Goal: Task Accomplishment & Management: Complete application form

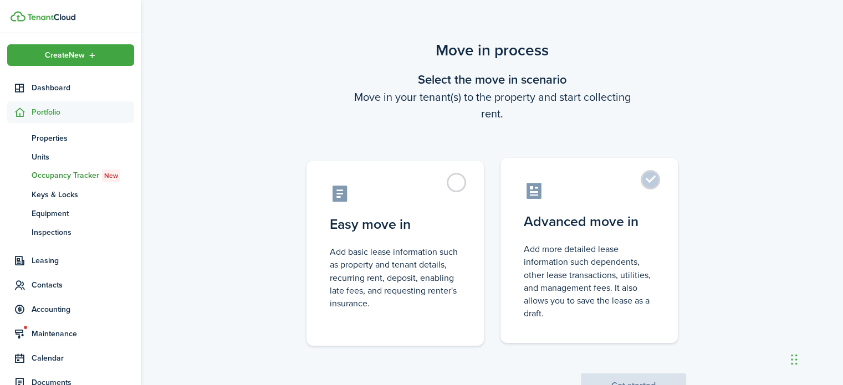
click at [594, 237] on label "Advanced move in Add more detailed lease information such dependents, other lea…" at bounding box center [589, 250] width 177 height 185
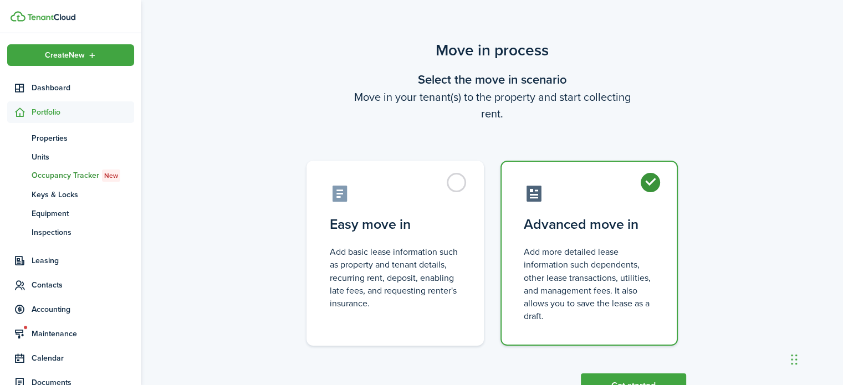
radio input "true"
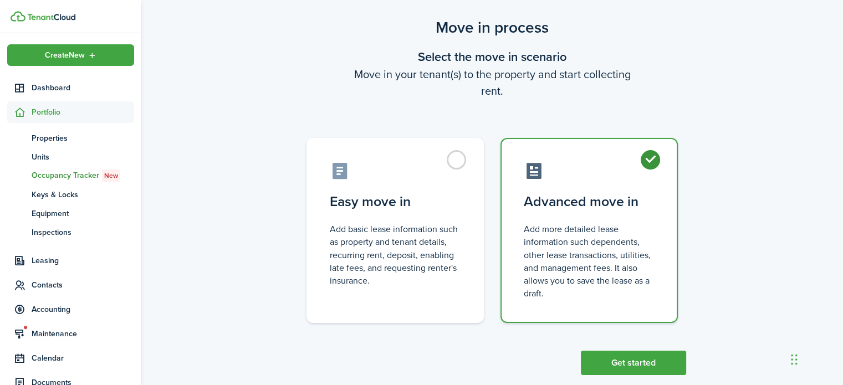
scroll to position [43, 0]
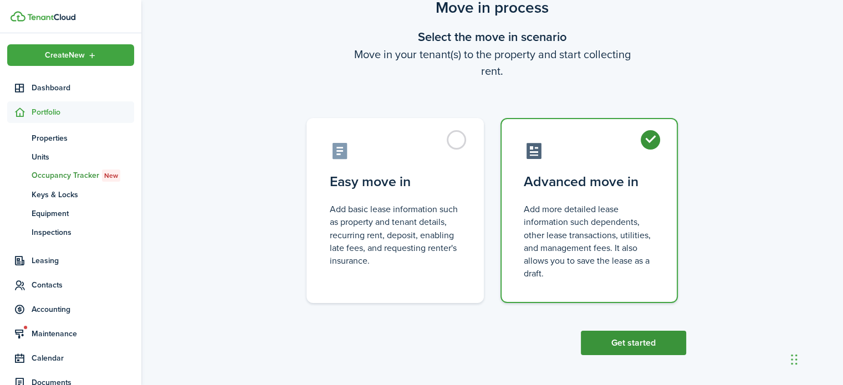
click at [633, 343] on button "Get started" at bounding box center [633, 343] width 105 height 24
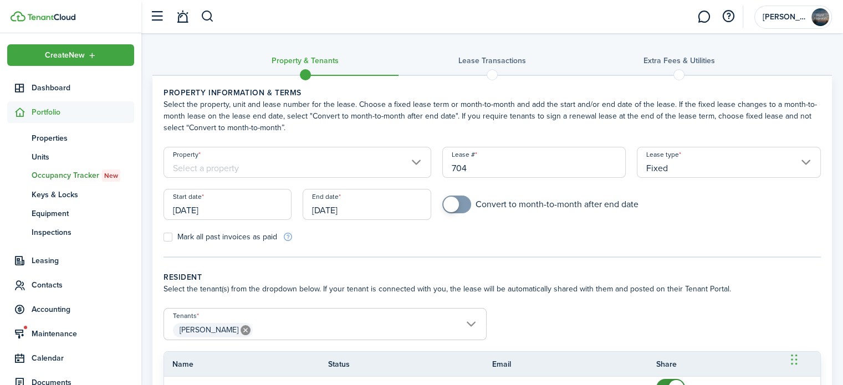
click at [285, 159] on input "Property" at bounding box center [298, 162] width 268 height 31
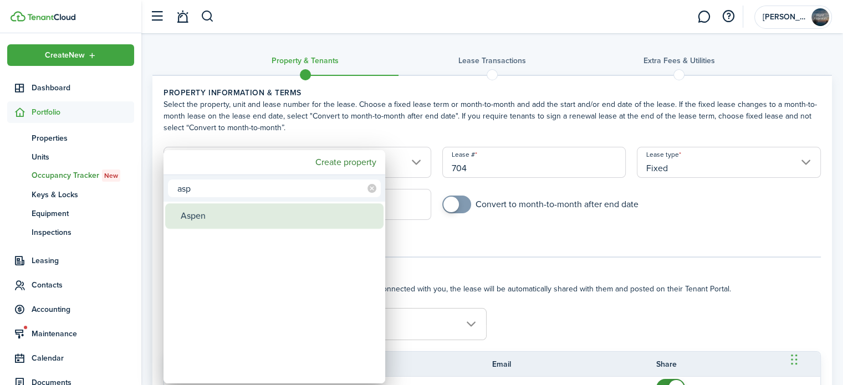
type input "asp"
click at [242, 216] on div "Aspen" at bounding box center [279, 216] width 196 height 26
type input "Aspen"
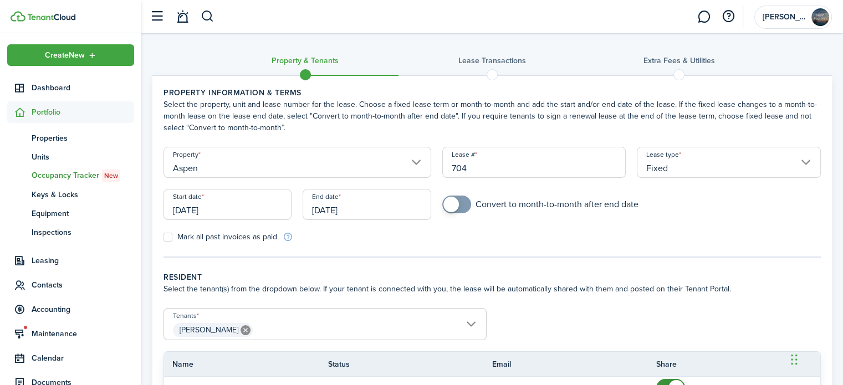
click at [211, 215] on input "[DATE]" at bounding box center [228, 204] width 128 height 31
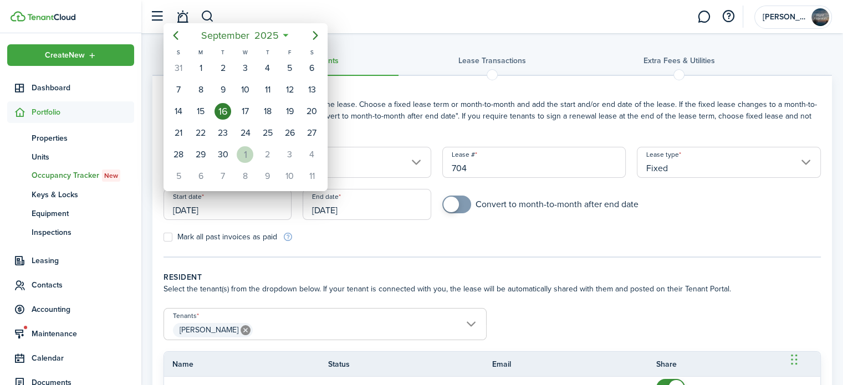
click at [240, 150] on div "1" at bounding box center [245, 154] width 17 height 17
type input "[DATE]"
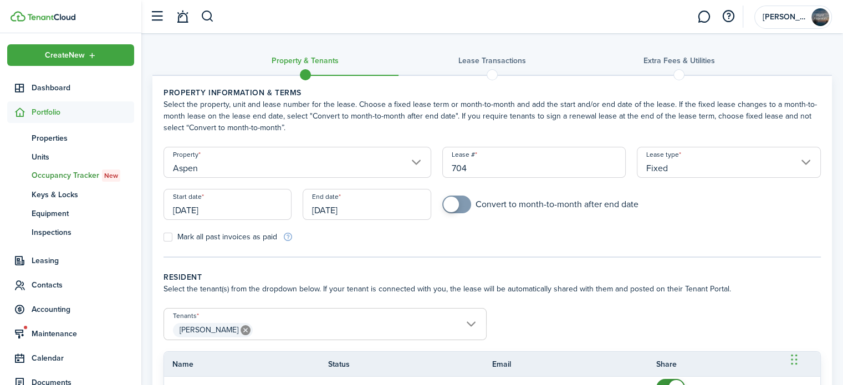
click at [333, 219] on input "[DATE]" at bounding box center [367, 204] width 128 height 31
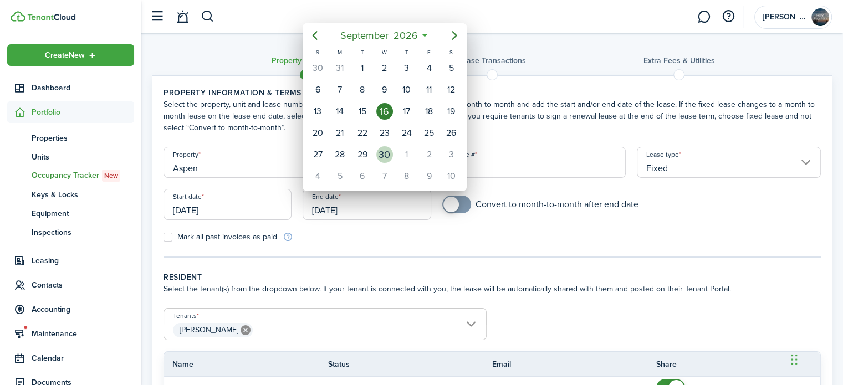
click at [395, 149] on div "30" at bounding box center [385, 154] width 22 height 21
type input "[DATE]"
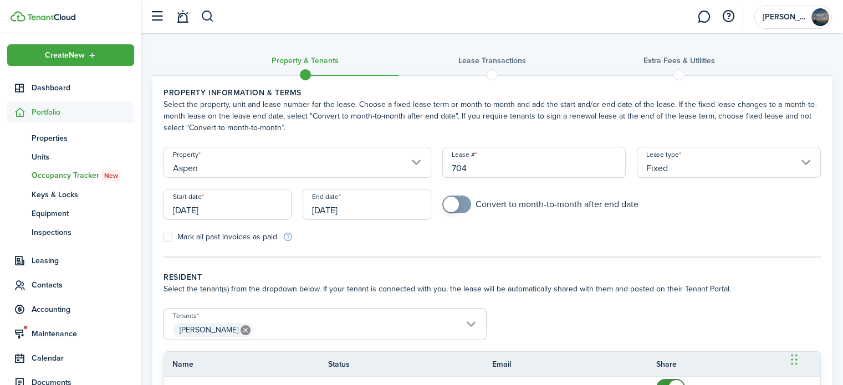
click at [497, 233] on form "Property Aspen Lease # 704 Lease type Fixed Start date [DATE] End date [DATE] C…" at bounding box center [492, 195] width 669 height 96
checkbox input "true"
click at [462, 208] on span at bounding box center [456, 205] width 11 height 18
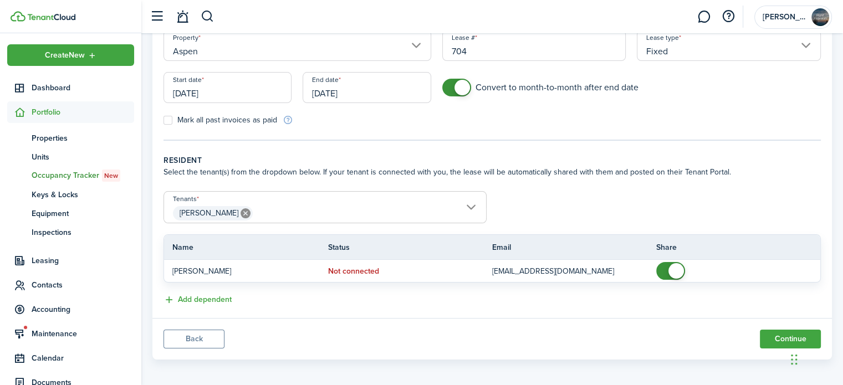
scroll to position [120, 0]
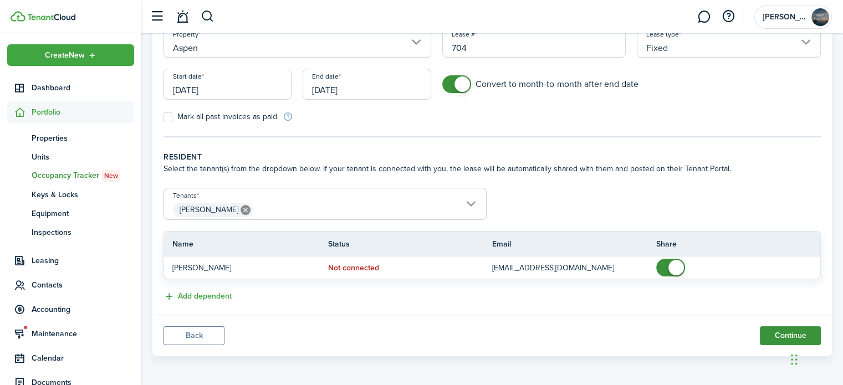
click at [786, 332] on button "Continue" at bounding box center [790, 336] width 61 height 19
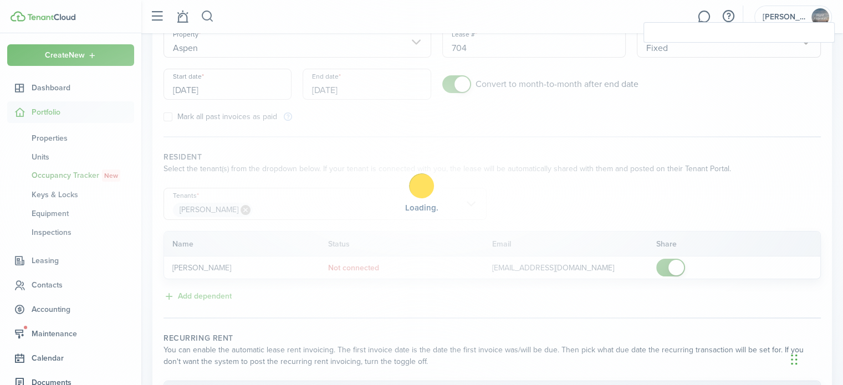
checkbox input "true"
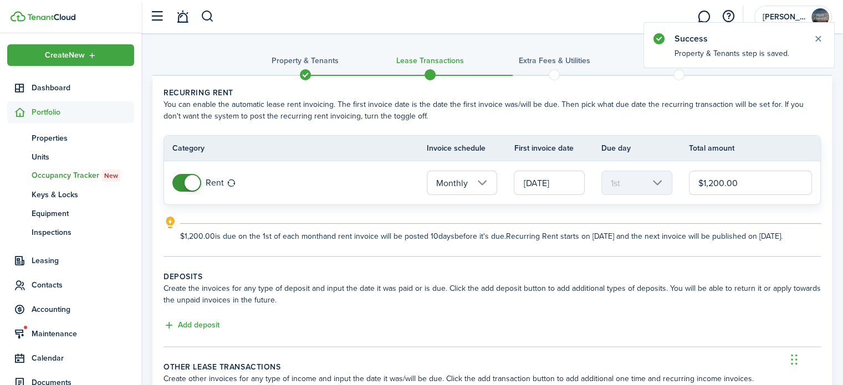
drag, startPoint x: 724, startPoint y: 184, endPoint x: 714, endPoint y: 184, distance: 10.0
click at [714, 184] on input "$1,200.00" at bounding box center [750, 183] width 123 height 24
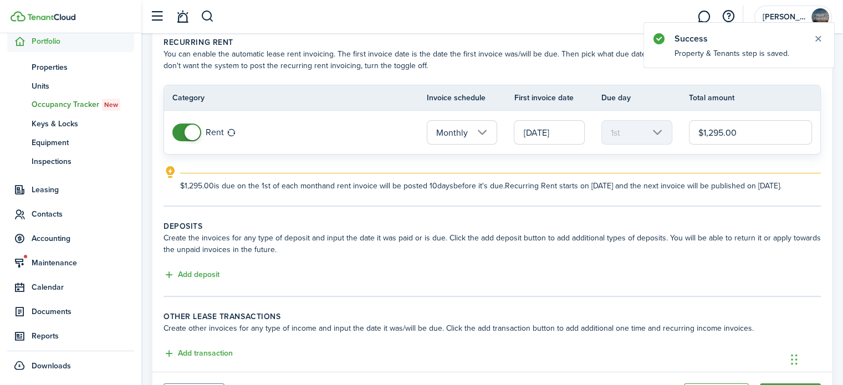
scroll to position [111, 0]
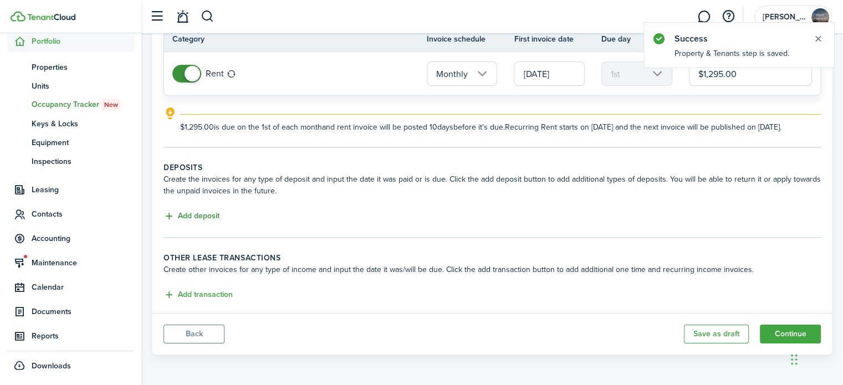
type input "$1,295.00"
click at [193, 219] on button "Add deposit" at bounding box center [192, 216] width 56 height 13
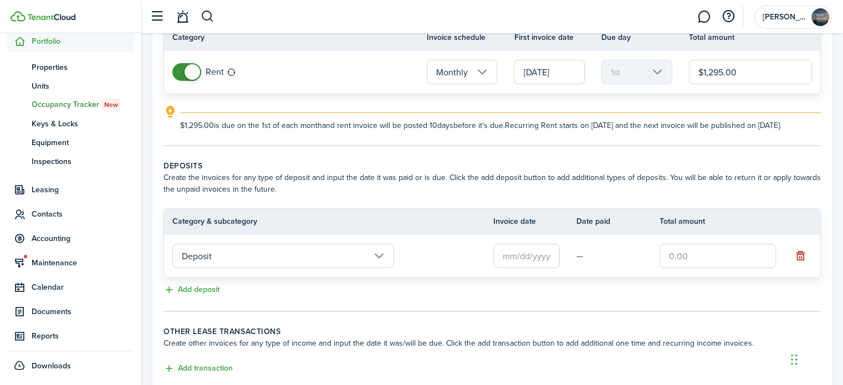
click at [260, 268] on input "Deposit" at bounding box center [283, 256] width 222 height 24
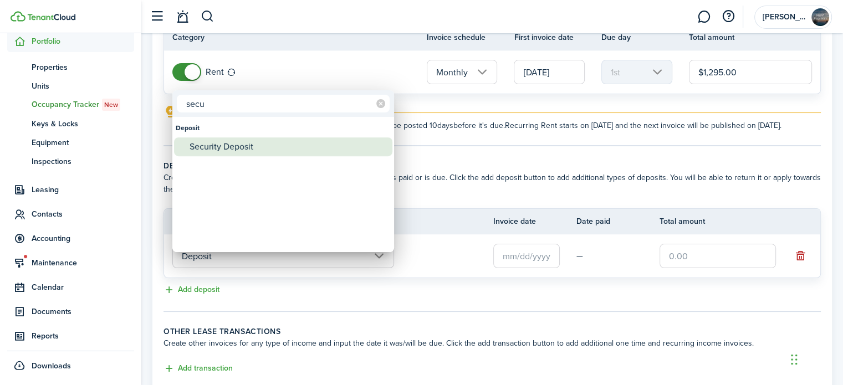
type input "secu"
click at [256, 152] on div "Security Deposit" at bounding box center [288, 147] width 196 height 19
type input "Deposit / Security Deposit"
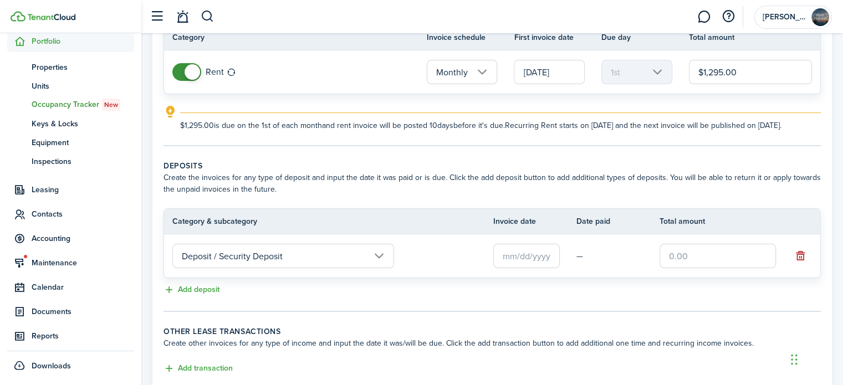
click at [537, 266] on input "text" at bounding box center [526, 256] width 67 height 24
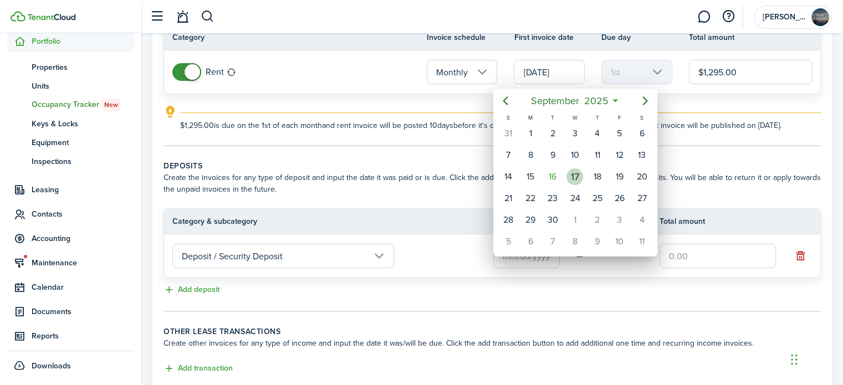
click at [574, 175] on div "17" at bounding box center [575, 177] width 17 height 17
type input "[DATE]"
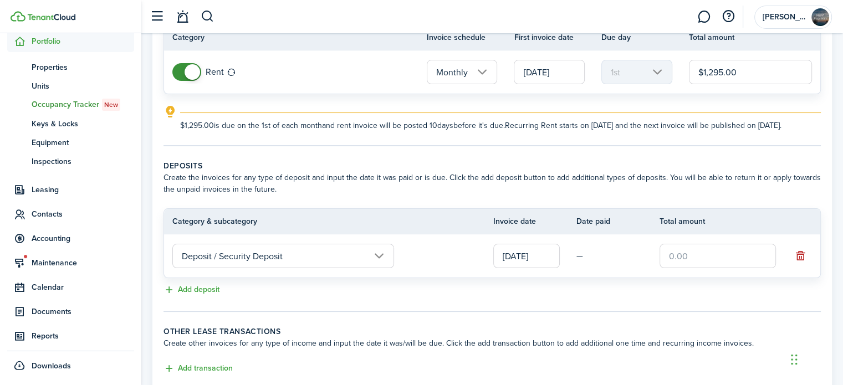
click at [688, 263] on input "text" at bounding box center [718, 256] width 116 height 24
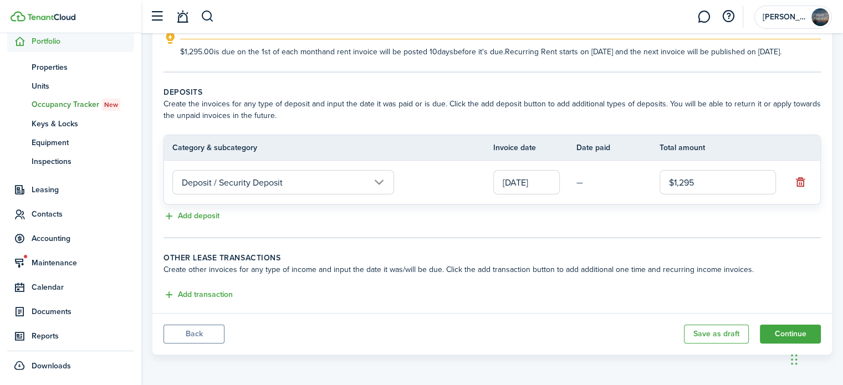
scroll to position [193, 0]
type input "$1,295.00"
click at [204, 297] on button "Add transaction" at bounding box center [198, 295] width 69 height 13
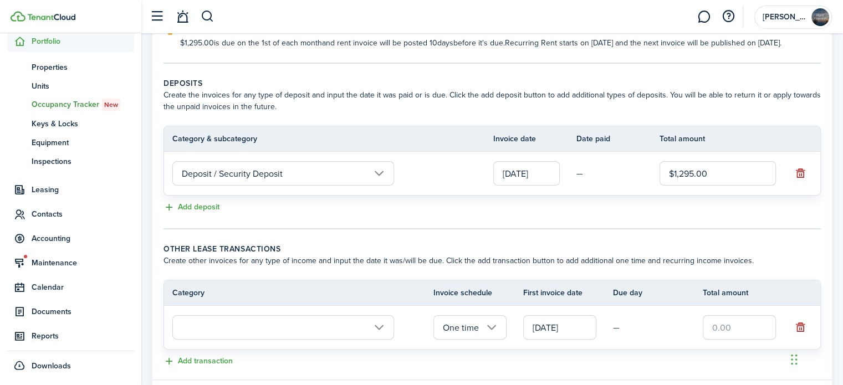
click at [220, 340] on input "text" at bounding box center [283, 327] width 222 height 24
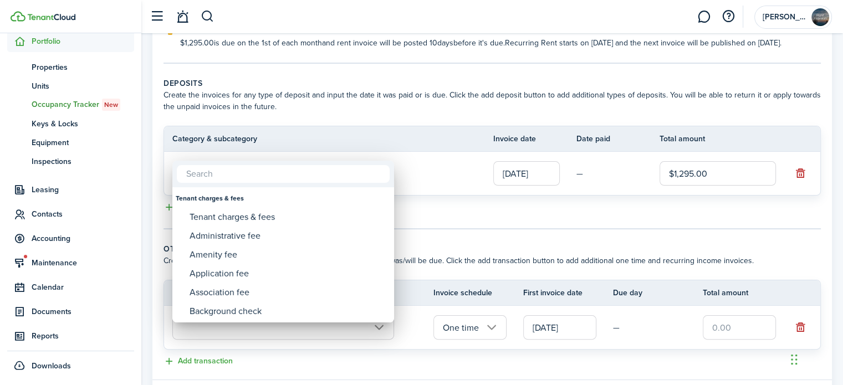
type input "i"
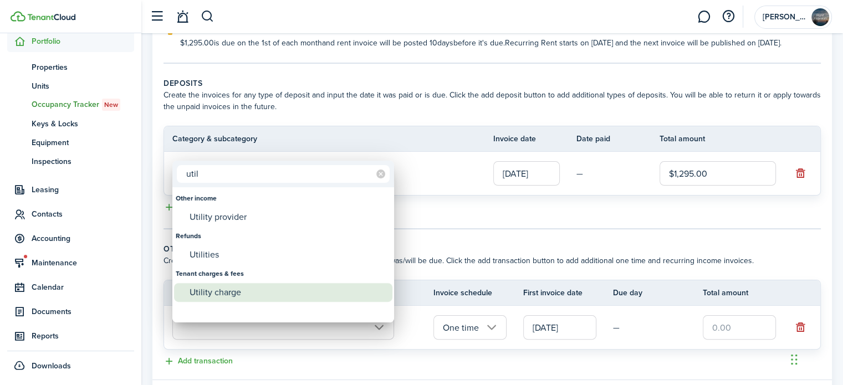
type input "util"
click at [209, 293] on div "Utility charge" at bounding box center [288, 292] width 196 height 19
type input "Tenant charges & fees / Utility charge"
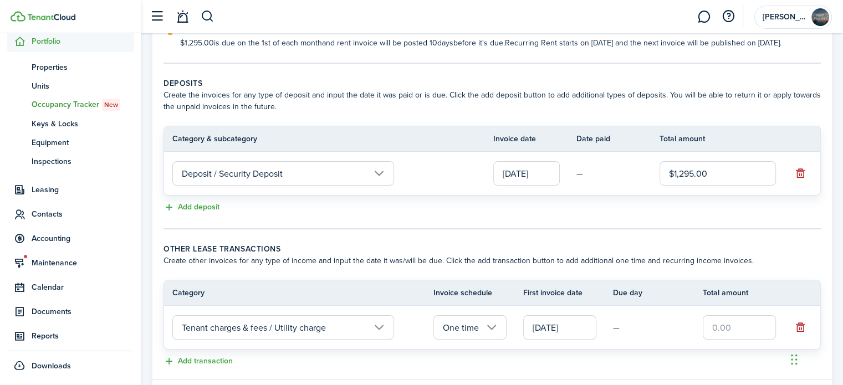
click at [454, 337] on input "One time" at bounding box center [470, 327] width 73 height 24
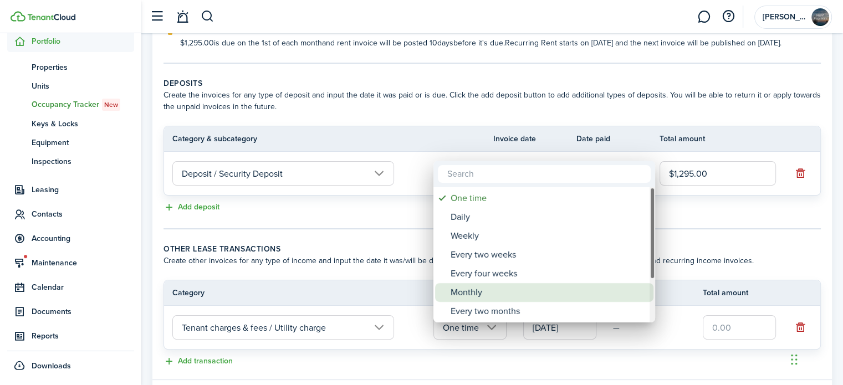
click at [467, 292] on div "Monthly" at bounding box center [549, 292] width 196 height 19
type input "Monthly"
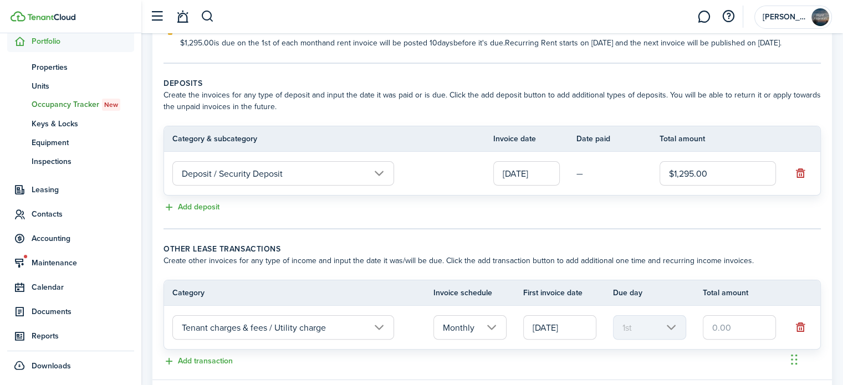
click at [719, 338] on input "text" at bounding box center [739, 327] width 73 height 24
type input "$75.00"
click at [692, 255] on wizard-step-header-title "Other lease transactions" at bounding box center [493, 249] width 658 height 12
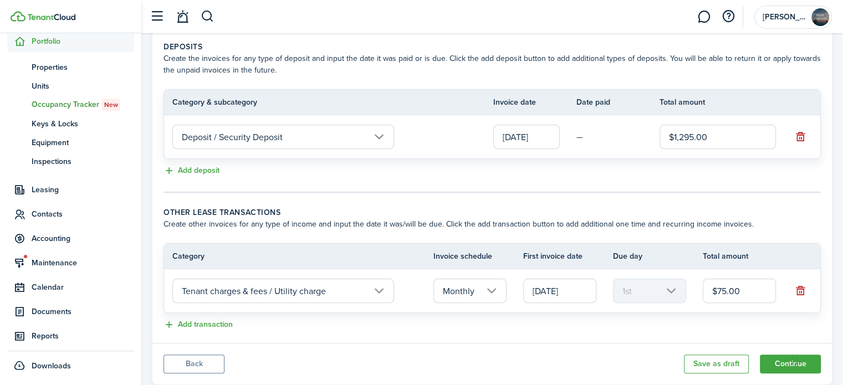
scroll to position [269, 0]
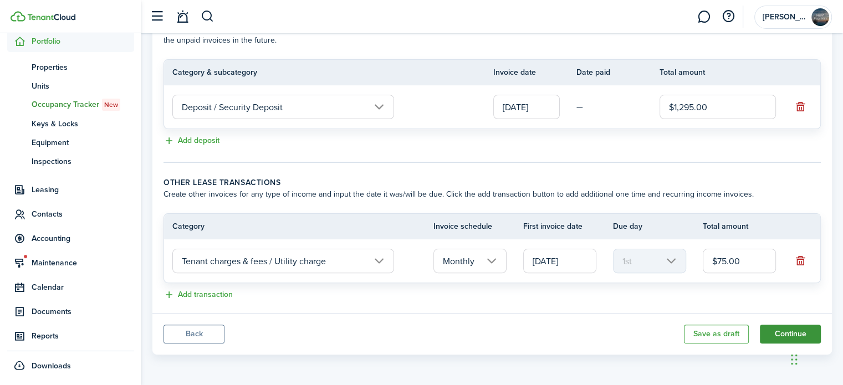
click at [793, 329] on button "Continue" at bounding box center [790, 334] width 61 height 19
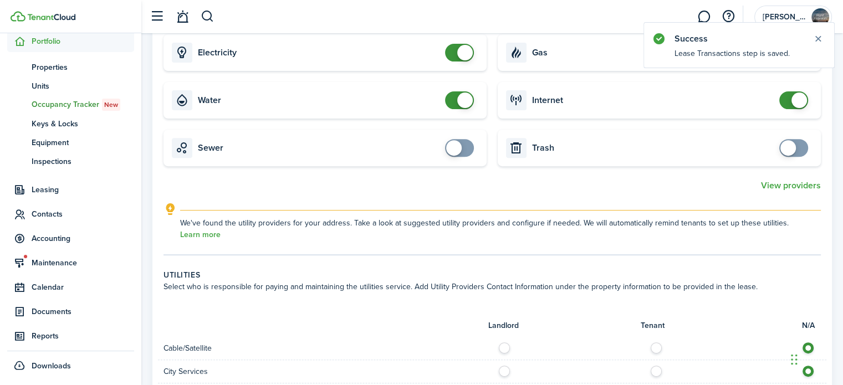
scroll to position [388, 0]
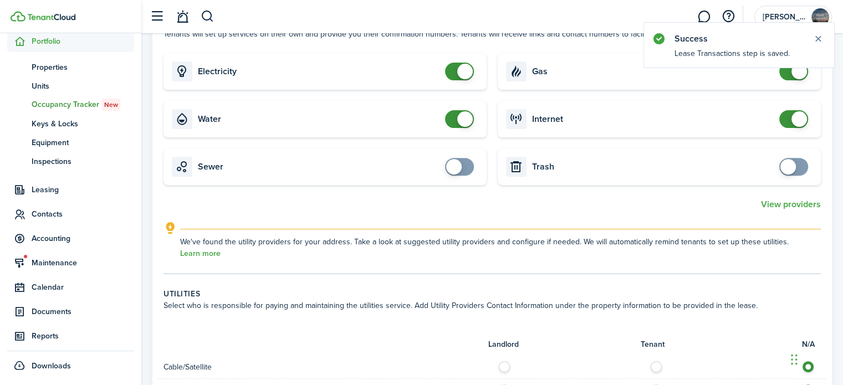
checkbox input "false"
click at [800, 118] on span at bounding box center [800, 119] width 16 height 16
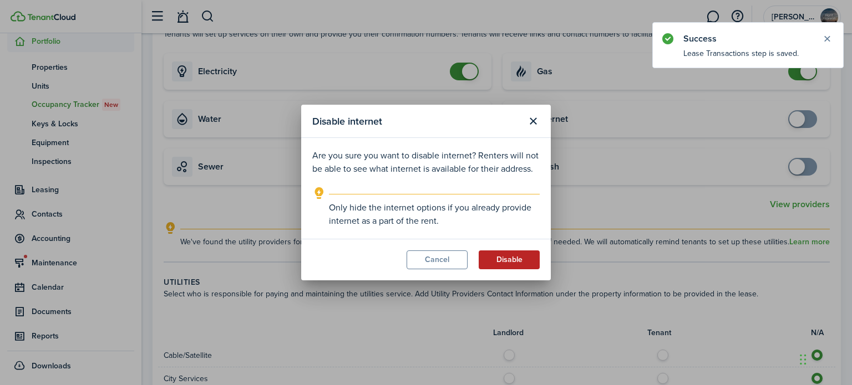
click at [510, 255] on button "Disable" at bounding box center [508, 260] width 61 height 19
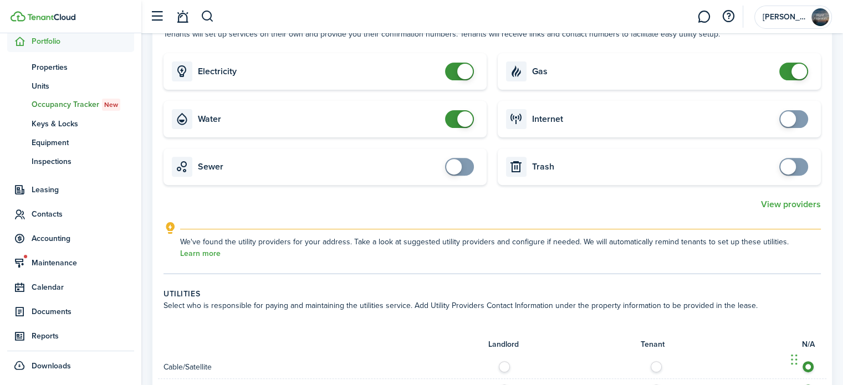
drag, startPoint x: 791, startPoint y: 74, endPoint x: 792, endPoint y: 65, distance: 8.4
click at [792, 68] on span at bounding box center [793, 72] width 11 height 18
click at [792, 70] on span at bounding box center [793, 72] width 11 height 18
checkbox input "false"
click at [790, 70] on span at bounding box center [793, 72] width 11 height 18
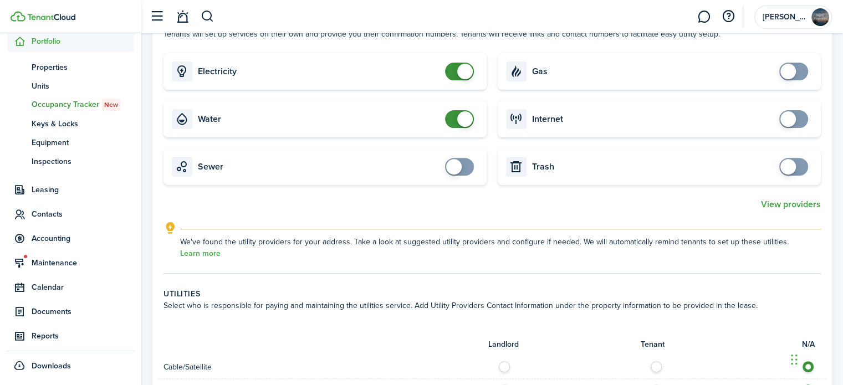
checkbox input "false"
click at [459, 118] on span at bounding box center [465, 119] width 16 height 16
checkbox input "false"
click at [455, 70] on span at bounding box center [459, 72] width 11 height 18
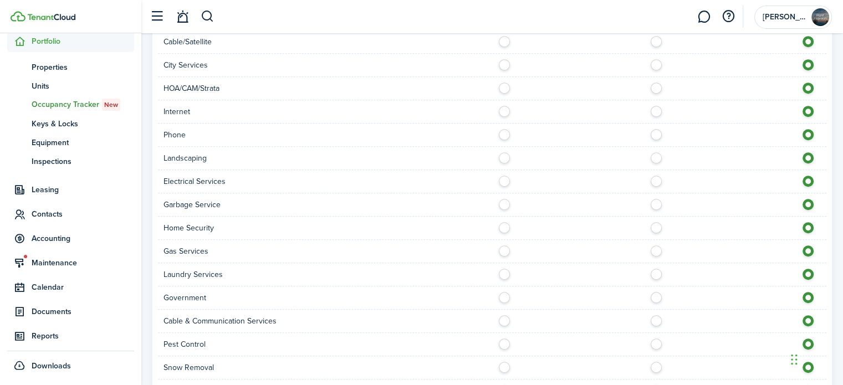
scroll to position [721, 0]
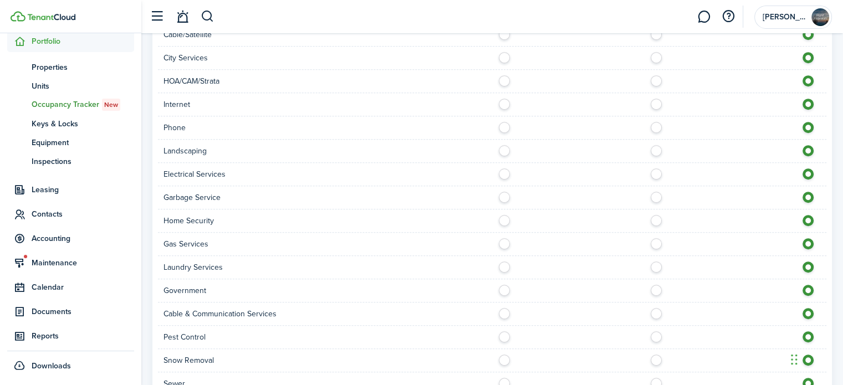
click at [656, 103] on label at bounding box center [659, 102] width 19 height 6
radio input "true"
click at [659, 174] on label at bounding box center [659, 172] width 19 height 6
radio input "true"
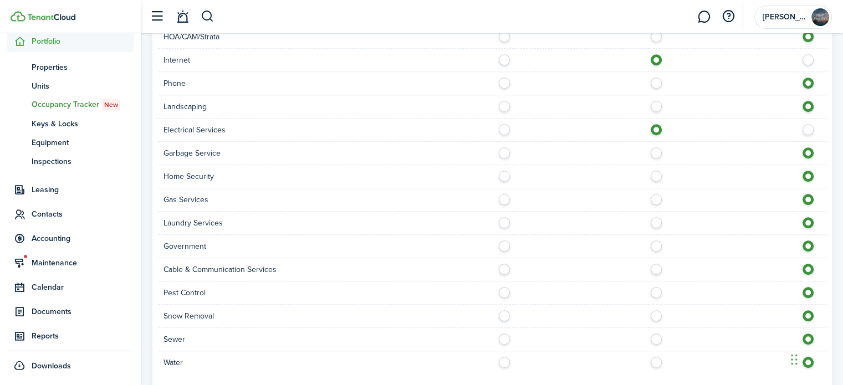
scroll to position [832, 0]
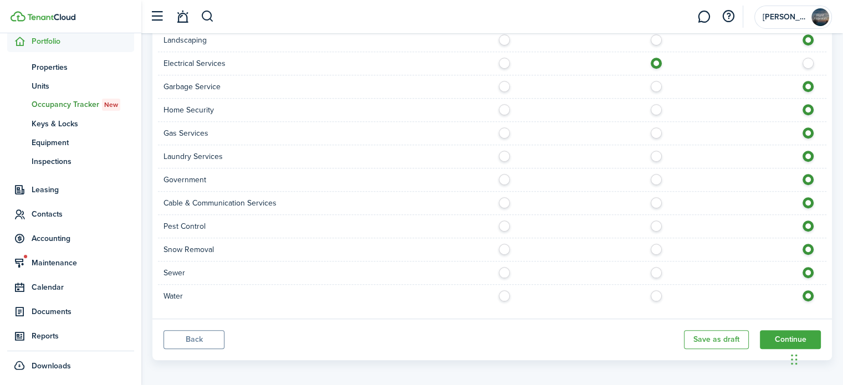
click at [507, 270] on label at bounding box center [507, 270] width 19 height 6
radio input "true"
drag, startPoint x: 507, startPoint y: 297, endPoint x: 518, endPoint y: 292, distance: 11.7
click at [508, 296] on label at bounding box center [507, 294] width 19 height 6
radio input "true"
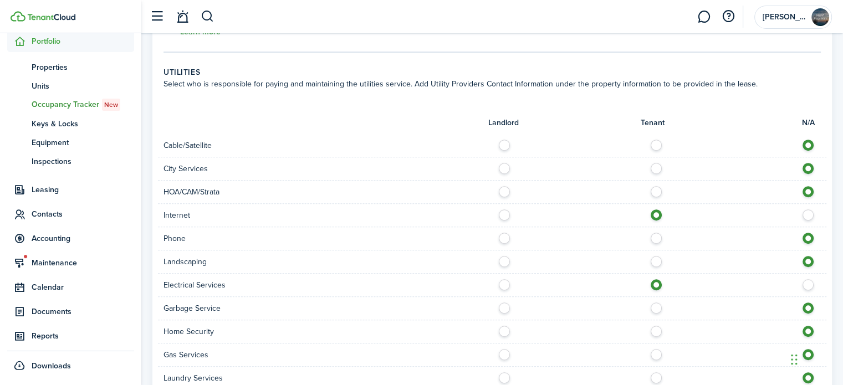
scroll to position [610, 0]
click at [658, 145] on label at bounding box center [659, 143] width 19 height 6
radio input "true"
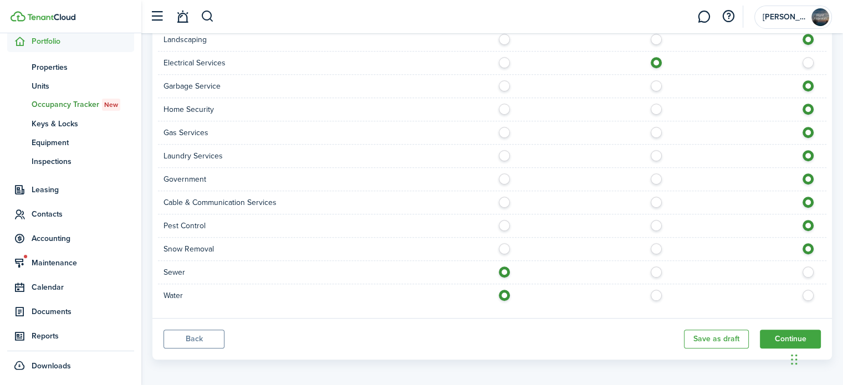
scroll to position [834, 0]
click at [776, 333] on button "Continue" at bounding box center [790, 337] width 61 height 19
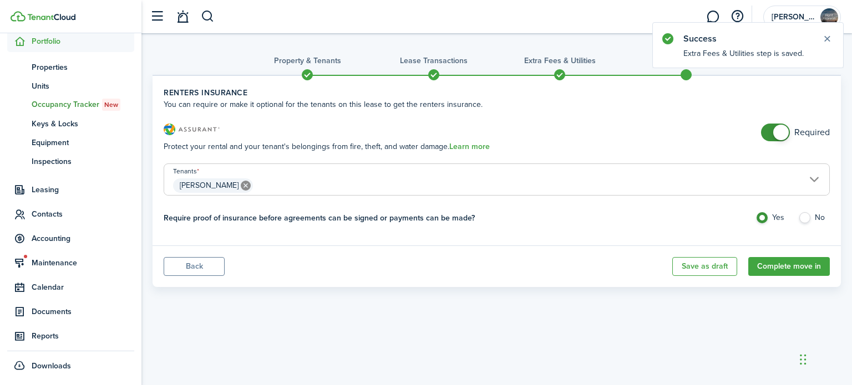
checkbox input "false"
click at [773, 132] on span at bounding box center [781, 133] width 16 height 16
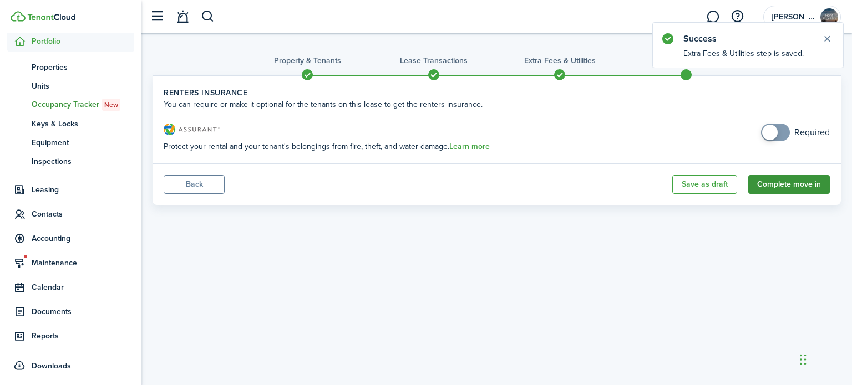
click at [775, 183] on button "Complete move in" at bounding box center [789, 184] width 82 height 19
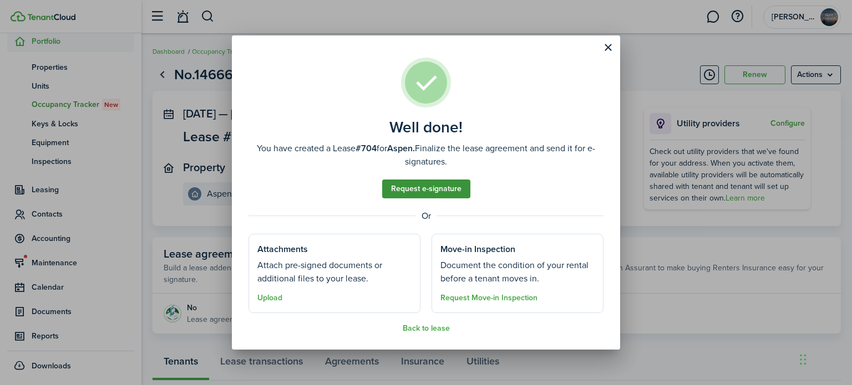
click at [430, 189] on link "Request e-signature" at bounding box center [426, 189] width 88 height 19
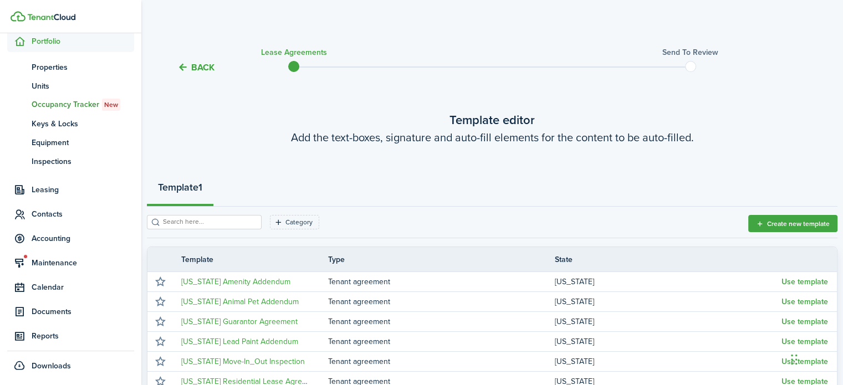
click at [214, 221] on input "search" at bounding box center [209, 222] width 98 height 11
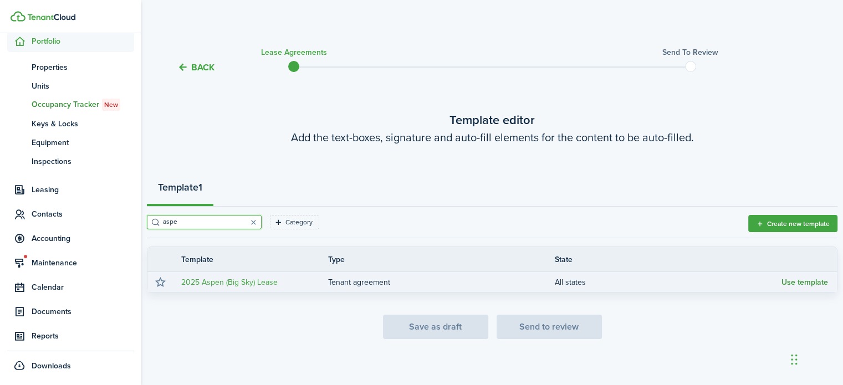
type input "aspe"
click at [816, 280] on button "Use template" at bounding box center [805, 282] width 47 height 9
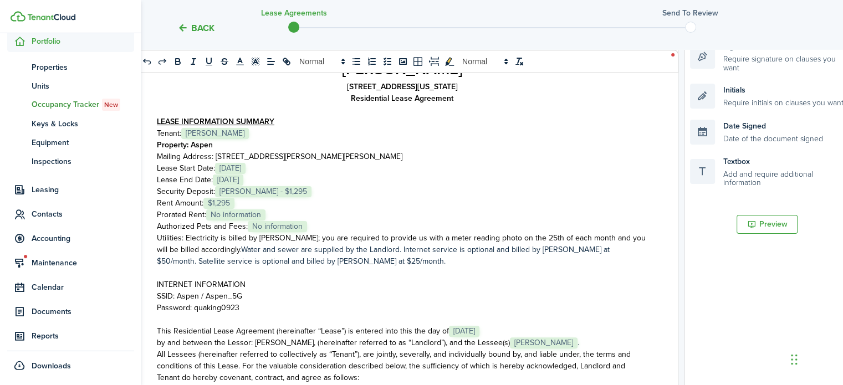
scroll to position [222, 0]
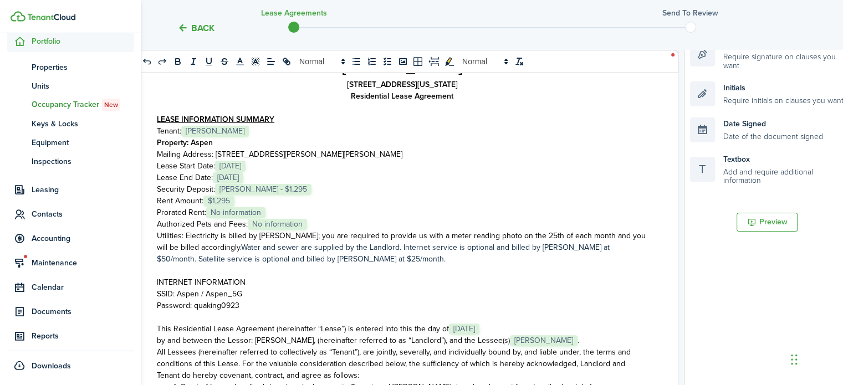
click at [296, 209] on p "Prorated Rent: ﻿ No information ﻿" at bounding box center [402, 213] width 491 height 12
click at [319, 223] on p "Authorized Pets and Fees: ﻿ No information ﻿" at bounding box center [402, 224] width 491 height 12
drag, startPoint x: 273, startPoint y: 224, endPoint x: 156, endPoint y: 210, distance: 117.8
click at [156, 210] on div "Rent Franklin [STREET_ADDRESS][US_STATE] Residential Lease Agreement LEASE INFO…" at bounding box center [402, 234] width 535 height 435
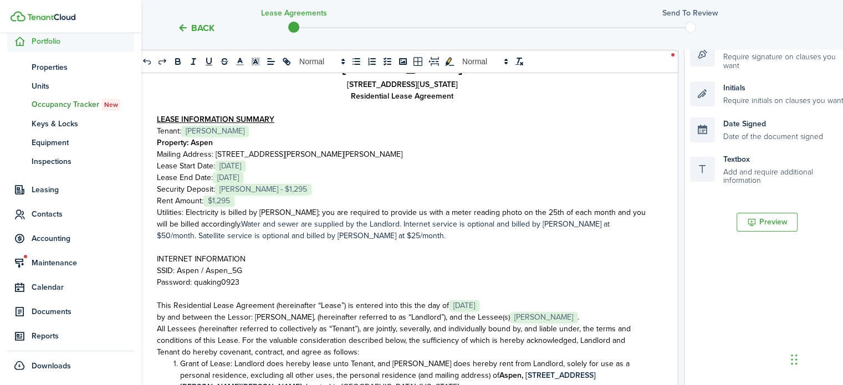
click at [444, 222] on span "Water and sewer are supplied by the Landlord. Internet service is optional and …" at bounding box center [383, 229] width 453 height 23
click at [205, 233] on span "Water and sewer are supplied by the Landlord. Internet service and satellite se…" at bounding box center [387, 229] width 460 height 23
click at [208, 233] on span "Water and sewer are supplied by the Landlord. Internet service and satellite se…" at bounding box center [387, 229] width 460 height 23
click at [232, 236] on span "Water and sewer are supplied by the Landlord. Internet service and satellite se…" at bounding box center [387, 229] width 460 height 23
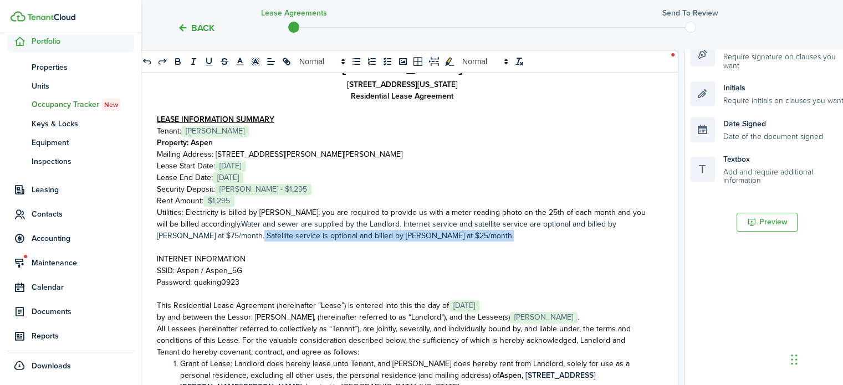
drag, startPoint x: 232, startPoint y: 236, endPoint x: 475, endPoint y: 236, distance: 242.3
click at [475, 236] on p "Utilities: Electricity is billed by [PERSON_NAME]; you are required to provide …" at bounding box center [402, 224] width 491 height 35
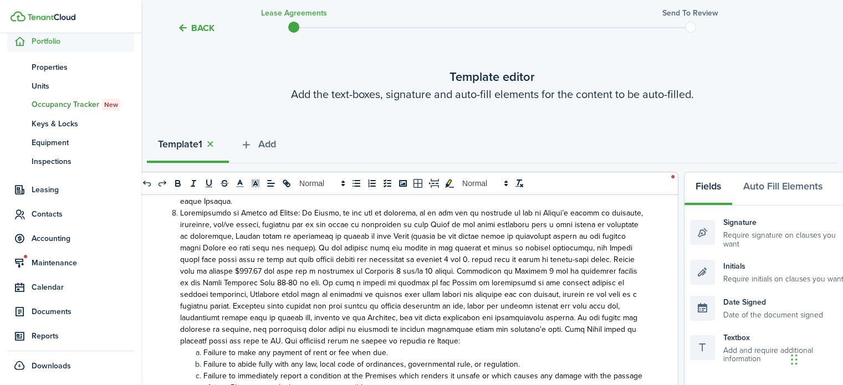
scroll to position [0, 0]
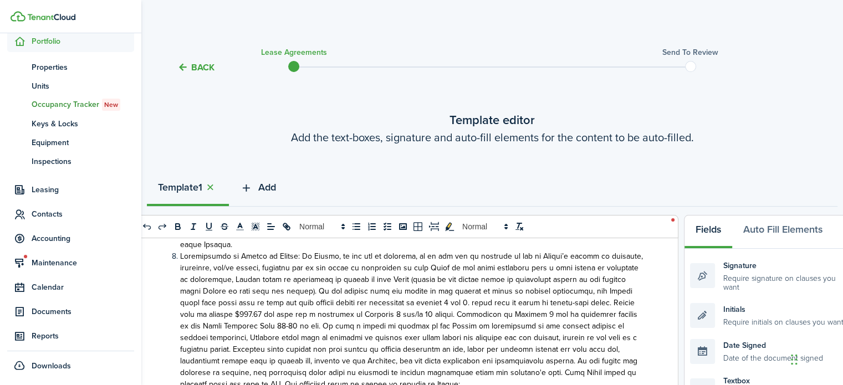
click at [247, 191] on icon "button" at bounding box center [246, 188] width 13 height 12
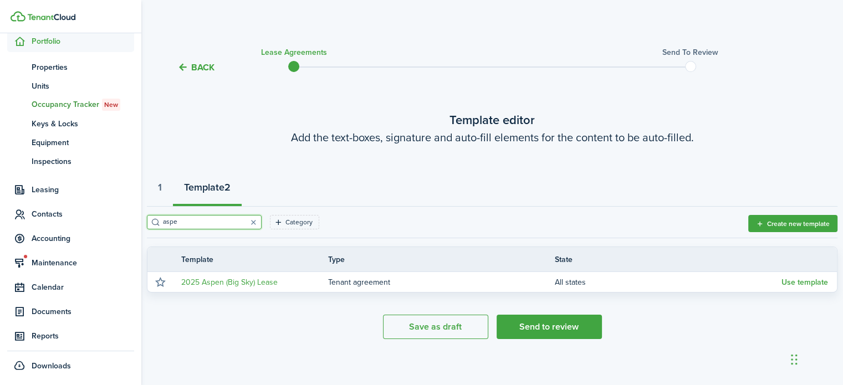
click at [184, 223] on input "aspe" at bounding box center [209, 222] width 98 height 11
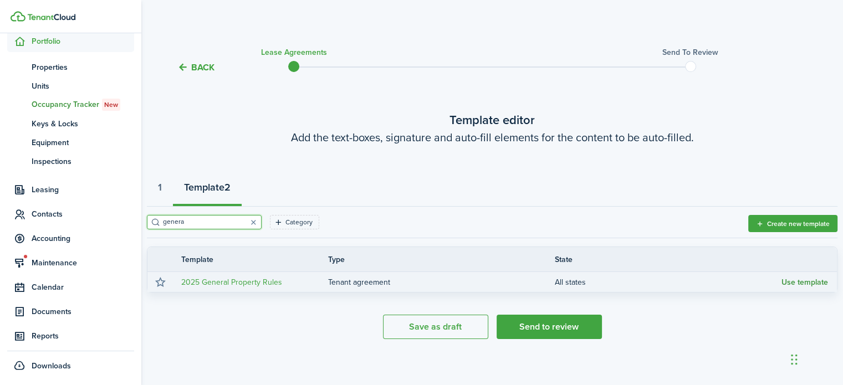
type input "genera"
click at [808, 283] on button "Use template" at bounding box center [805, 282] width 47 height 9
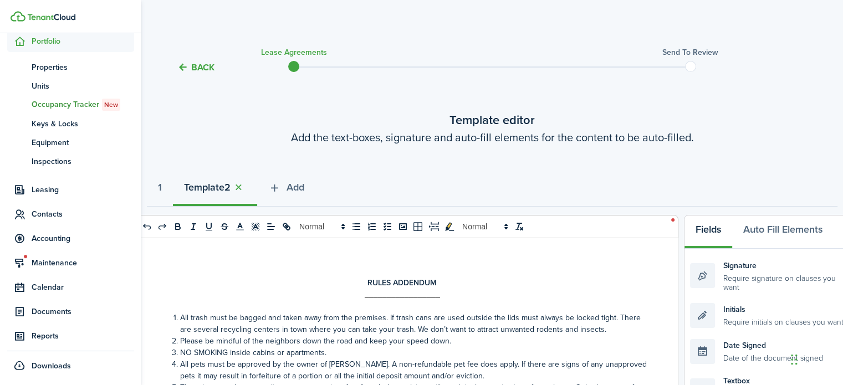
scroll to position [444, 0]
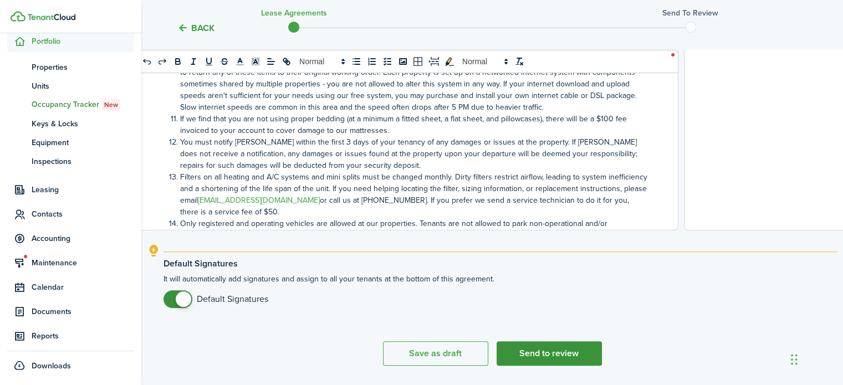
click at [538, 361] on button "Send to review" at bounding box center [549, 354] width 105 height 24
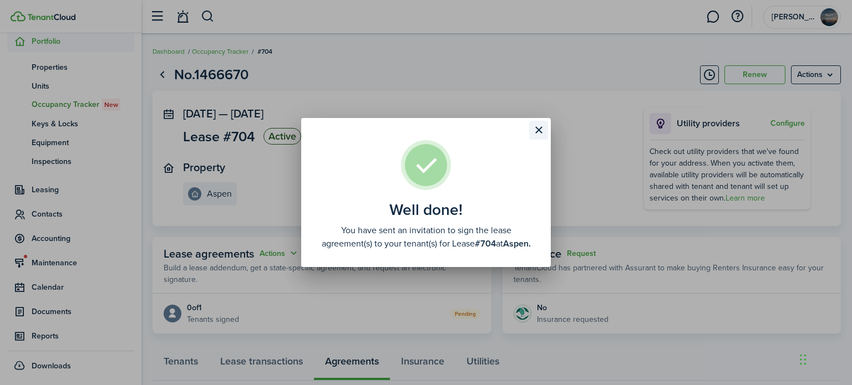
click at [540, 121] on button "Close modal" at bounding box center [538, 130] width 19 height 19
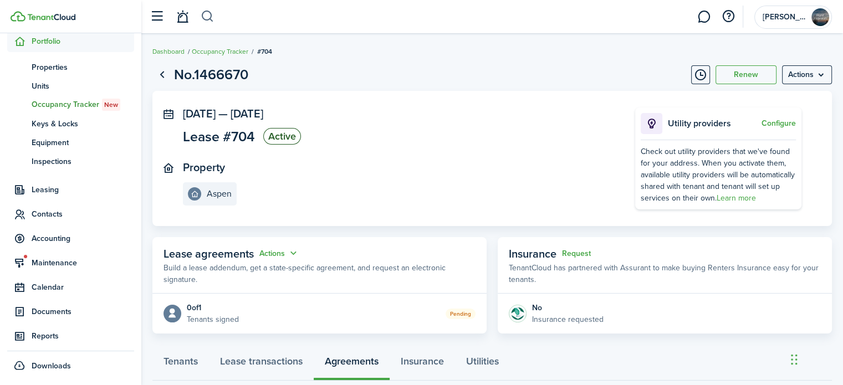
click at [208, 14] on button "button" at bounding box center [208, 16] width 14 height 19
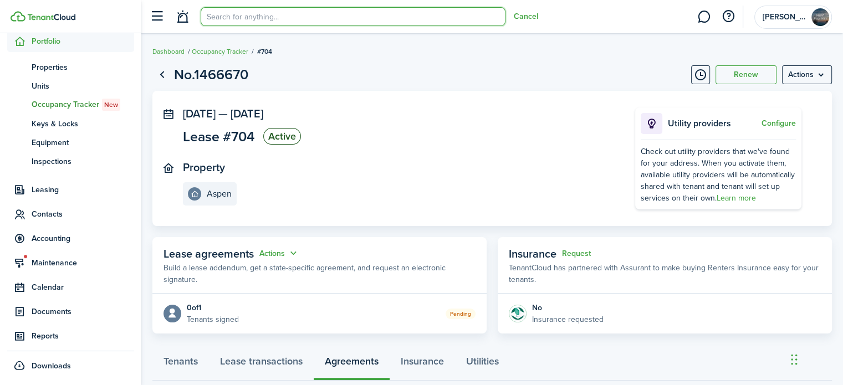
click at [226, 14] on input "search" at bounding box center [353, 16] width 305 height 19
type input "wiley"
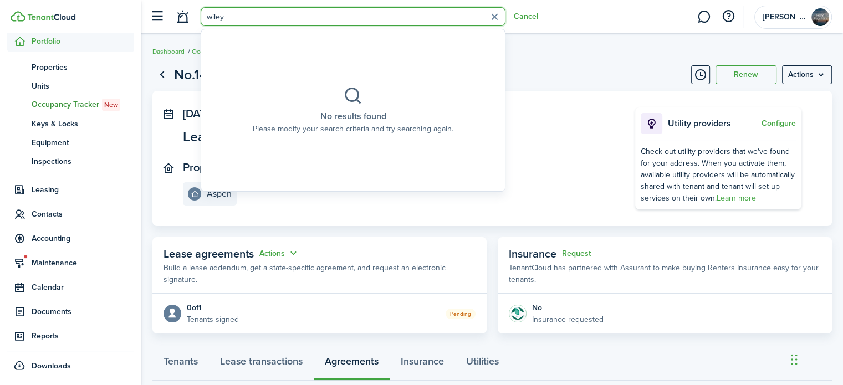
drag, startPoint x: 240, startPoint y: 12, endPoint x: 205, endPoint y: 13, distance: 34.4
click at [205, 13] on input "wiley" at bounding box center [353, 16] width 305 height 19
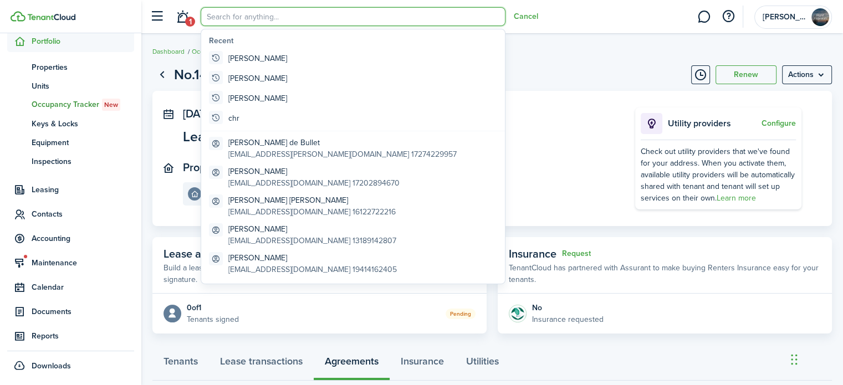
click at [599, 16] on header-wrapper "1 Cancel [PERSON_NAME]" at bounding box center [488, 16] width 688 height 33
